Goal: Task Accomplishment & Management: Use online tool/utility

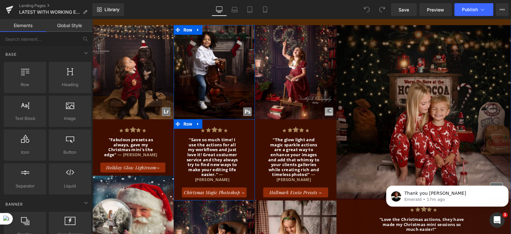
scroll to position [1083, 0]
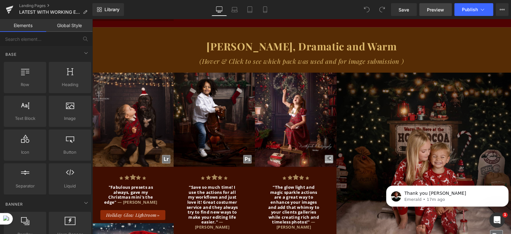
click at [438, 8] on span "Preview" at bounding box center [435, 9] width 17 height 7
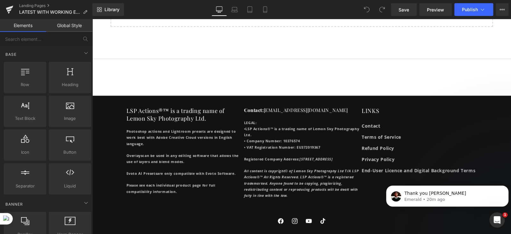
scroll to position [1593, 0]
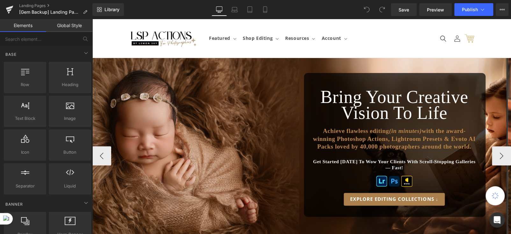
scroll to position [164, 0]
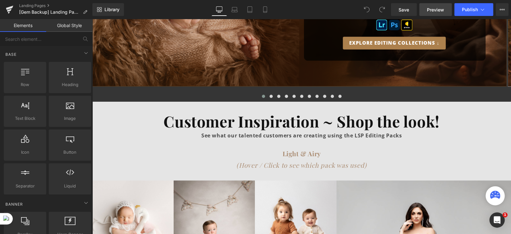
click at [432, 9] on span "Preview" at bounding box center [435, 9] width 17 height 7
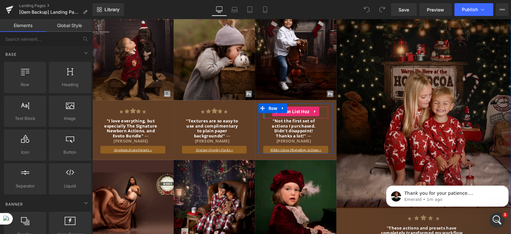
scroll to position [701, 0]
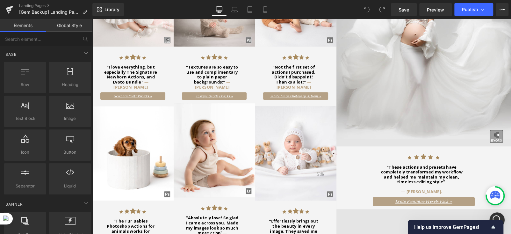
scroll to position [350, 0]
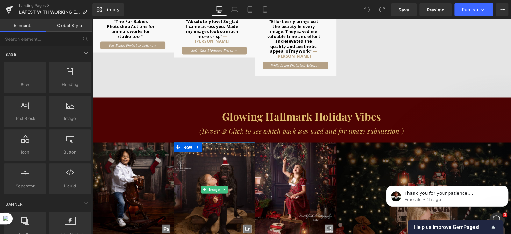
scroll to position [548, 0]
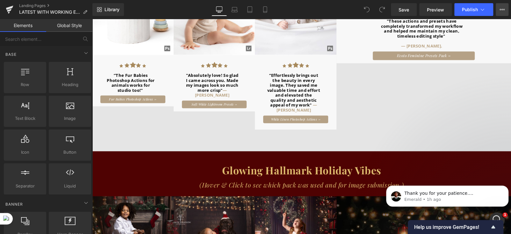
click at [504, 8] on icon at bounding box center [502, 9] width 5 height 5
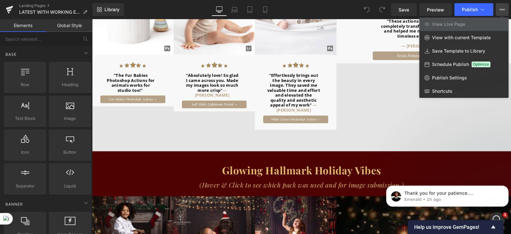
click at [210, 124] on div at bounding box center [301, 126] width 419 height 215
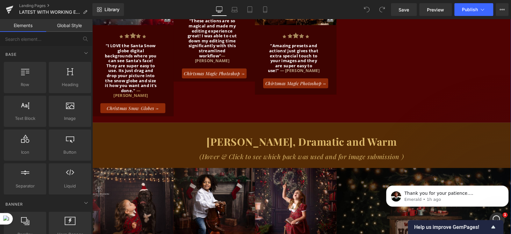
scroll to position [994, 0]
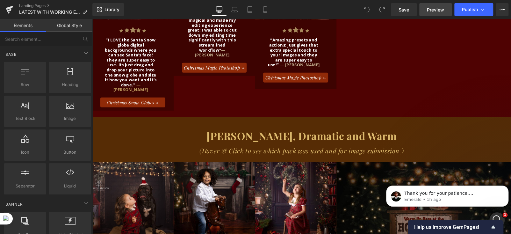
click at [433, 9] on span "Preview" at bounding box center [435, 9] width 17 height 7
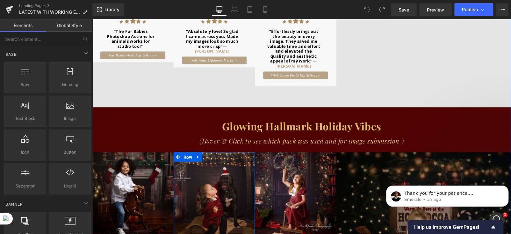
scroll to position [580, 0]
